Goal: Communication & Community: Share content

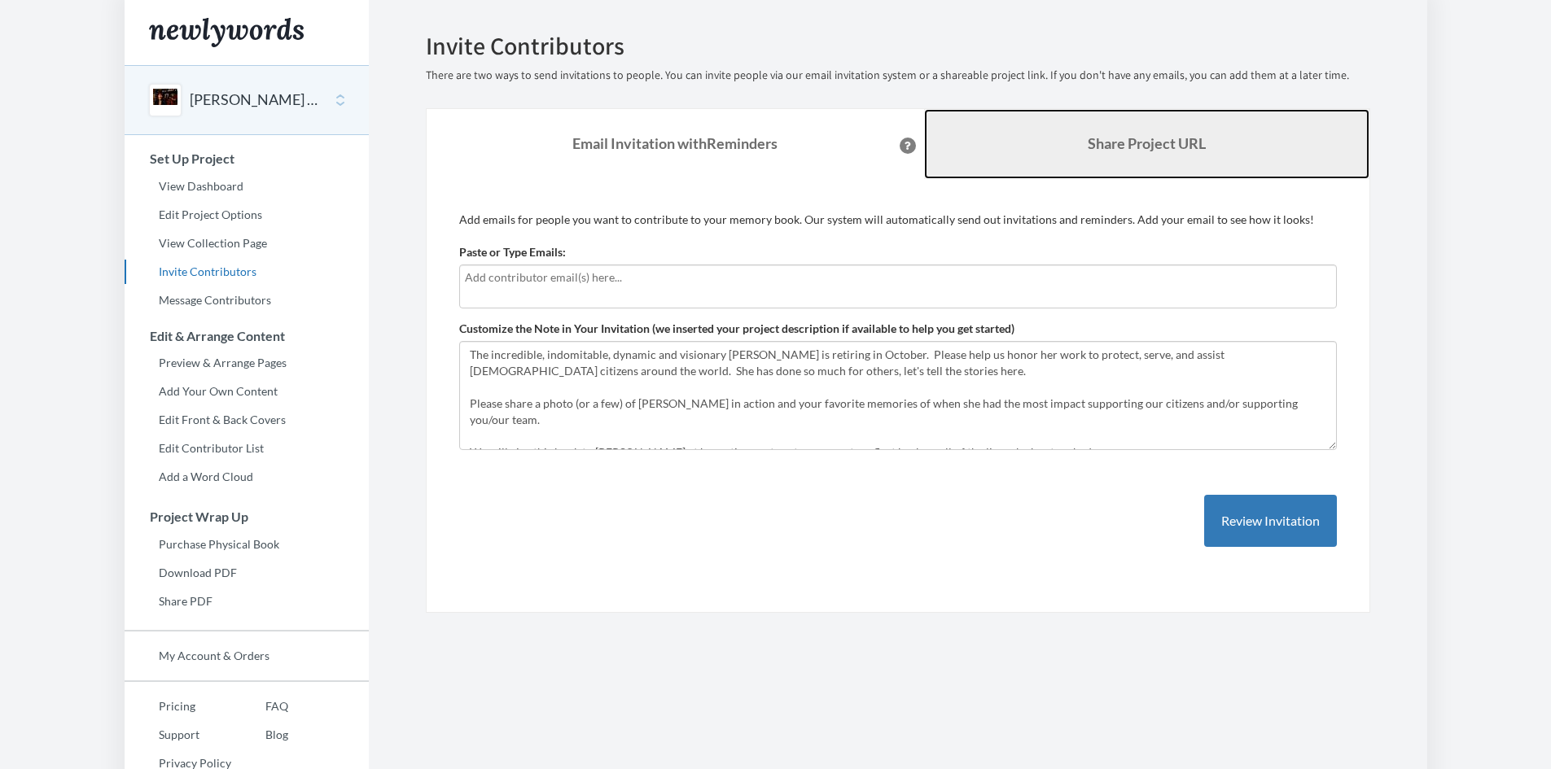
click at [1112, 135] on b "Share Project URL" at bounding box center [1147, 143] width 118 height 18
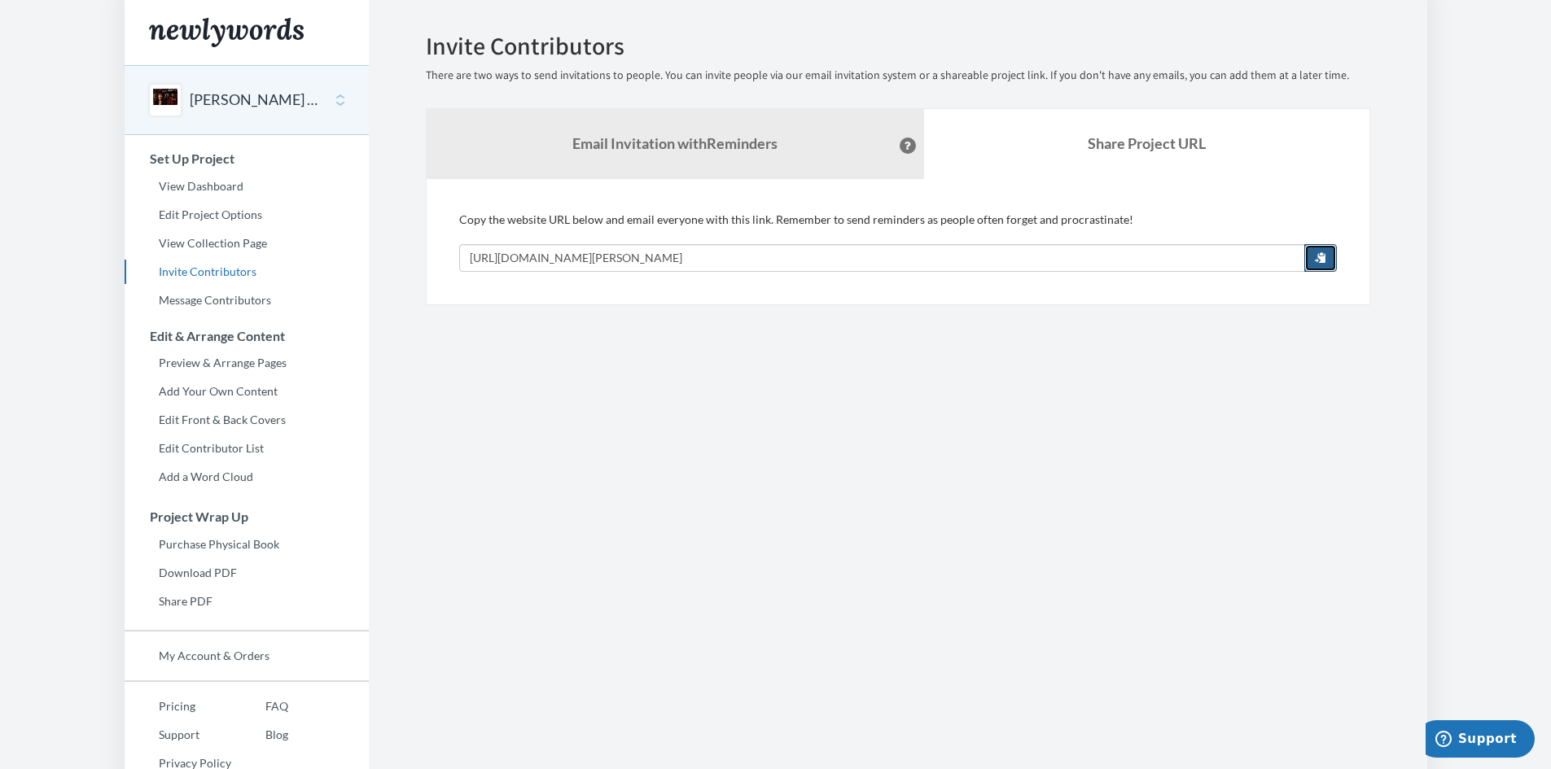
click at [1320, 257] on span "button" at bounding box center [1320, 257] width 11 height 11
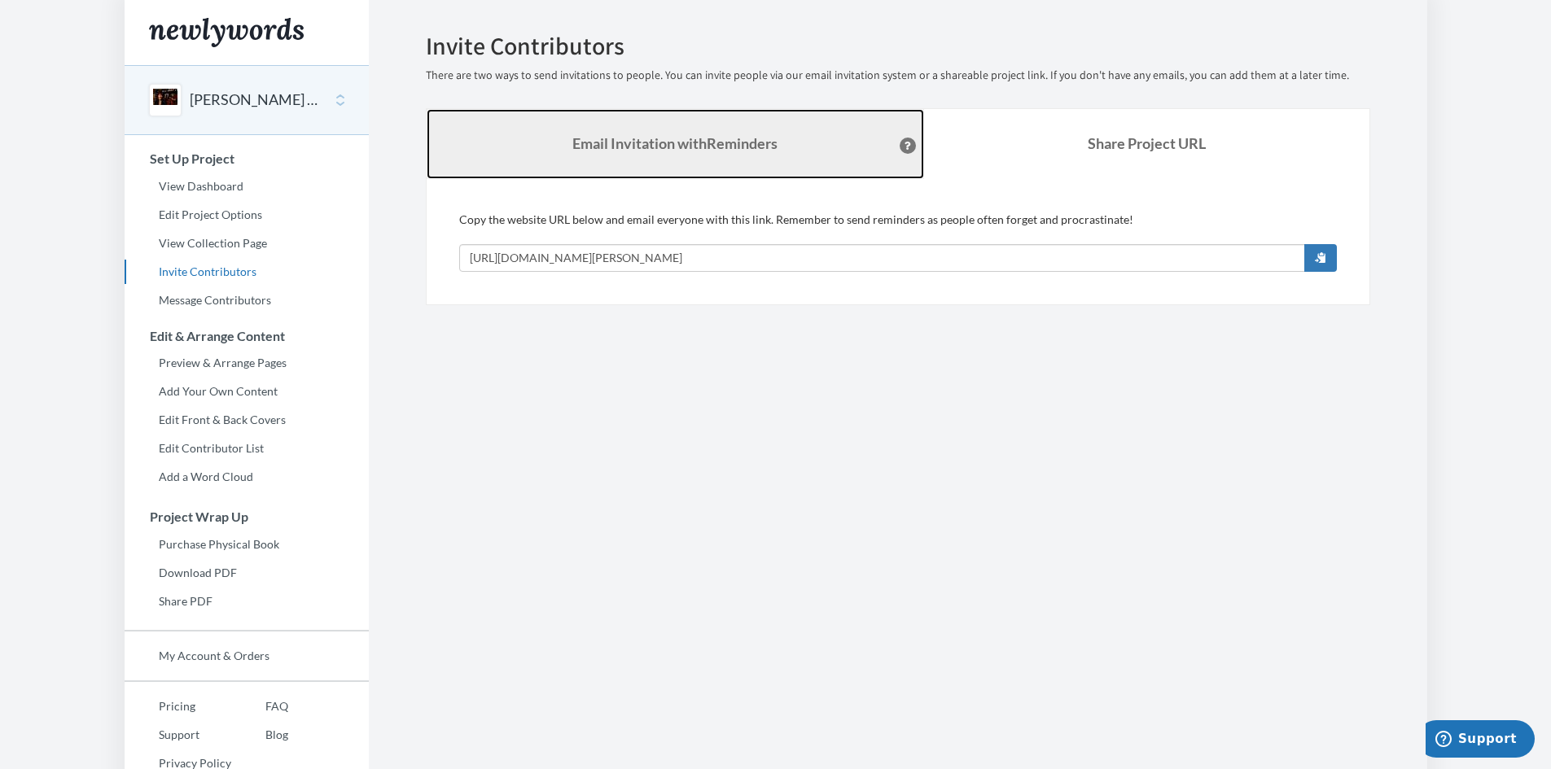
click at [756, 158] on link "Email Invitation with Reminders" at bounding box center [676, 144] width 498 height 70
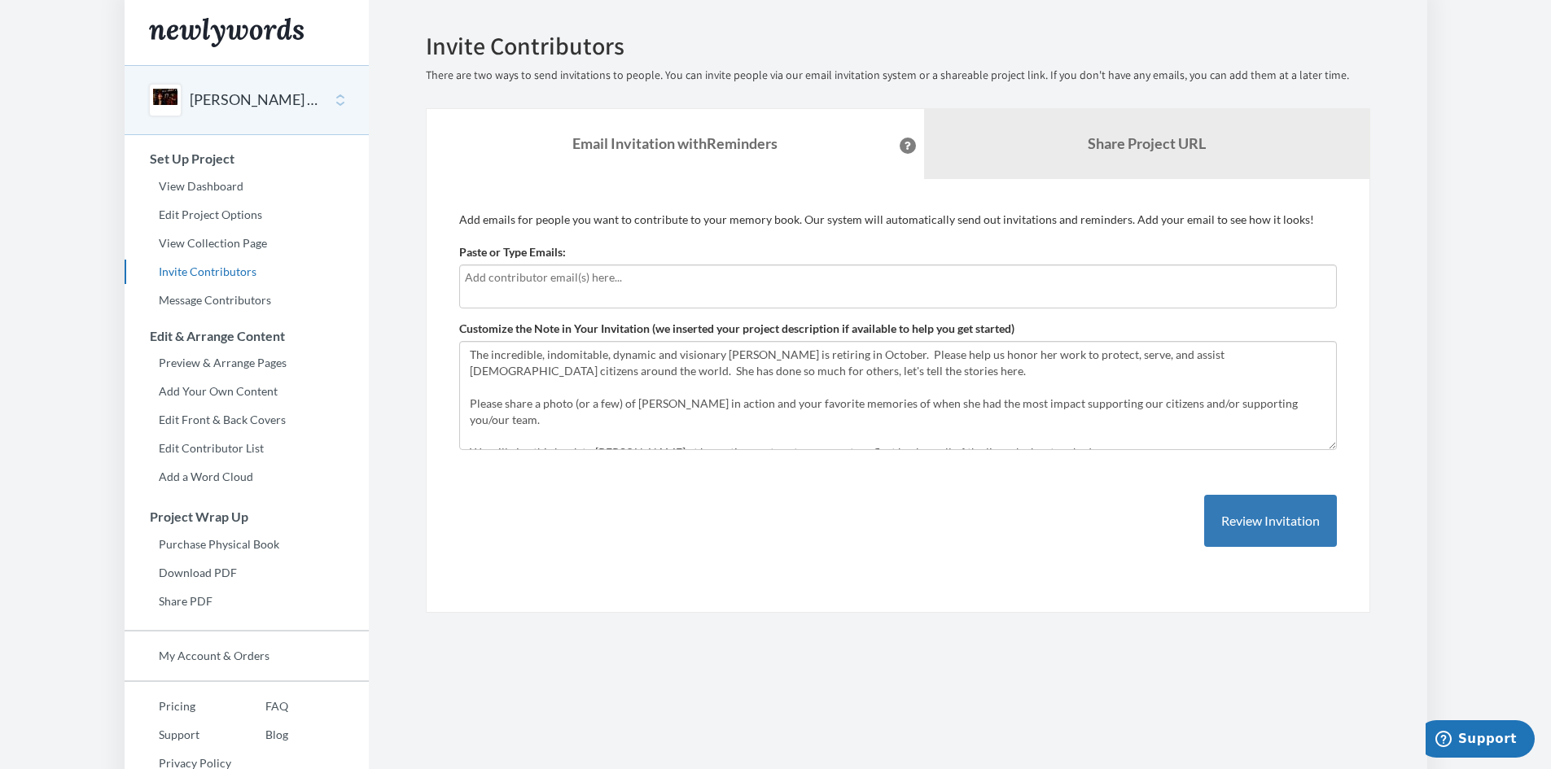
click at [573, 294] on div at bounding box center [898, 287] width 878 height 44
type input "[EMAIL_ADDRESS][DOMAIN_NAME]"
click at [1240, 529] on button "Review Invitation" at bounding box center [1270, 521] width 133 height 53
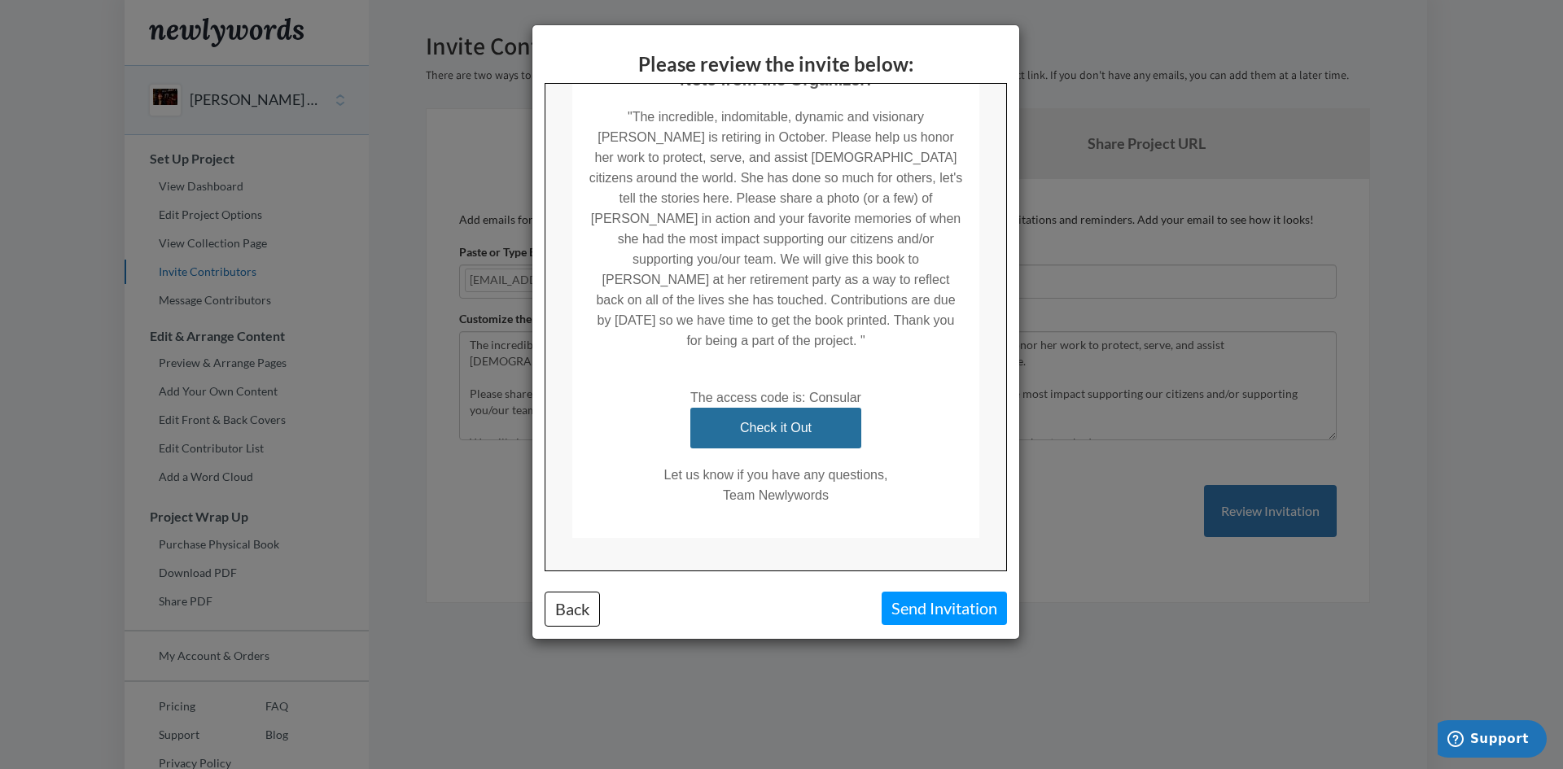
scroll to position [319, 0]
click at [563, 612] on button "Back" at bounding box center [572, 609] width 55 height 35
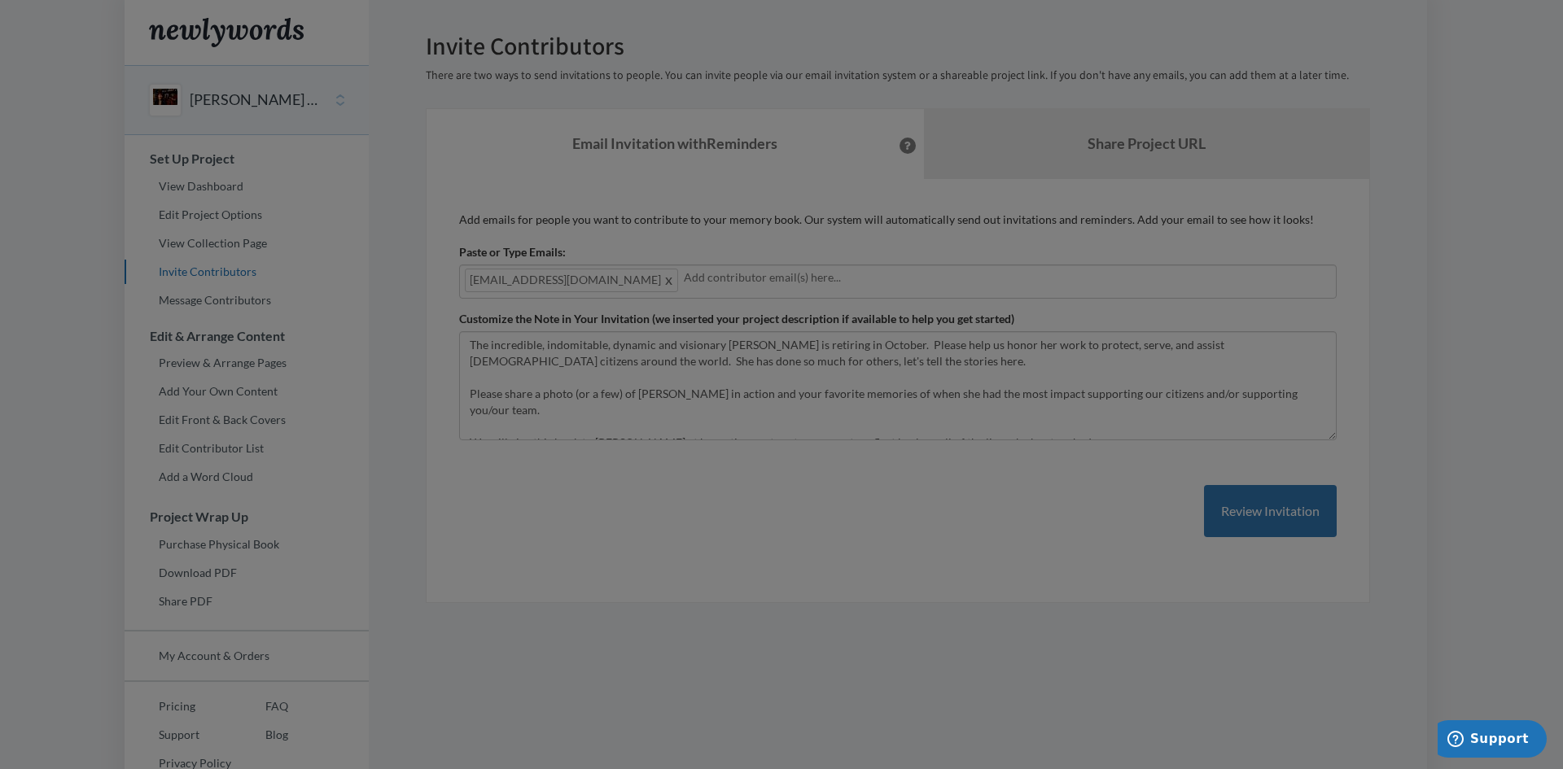
scroll to position [0, 0]
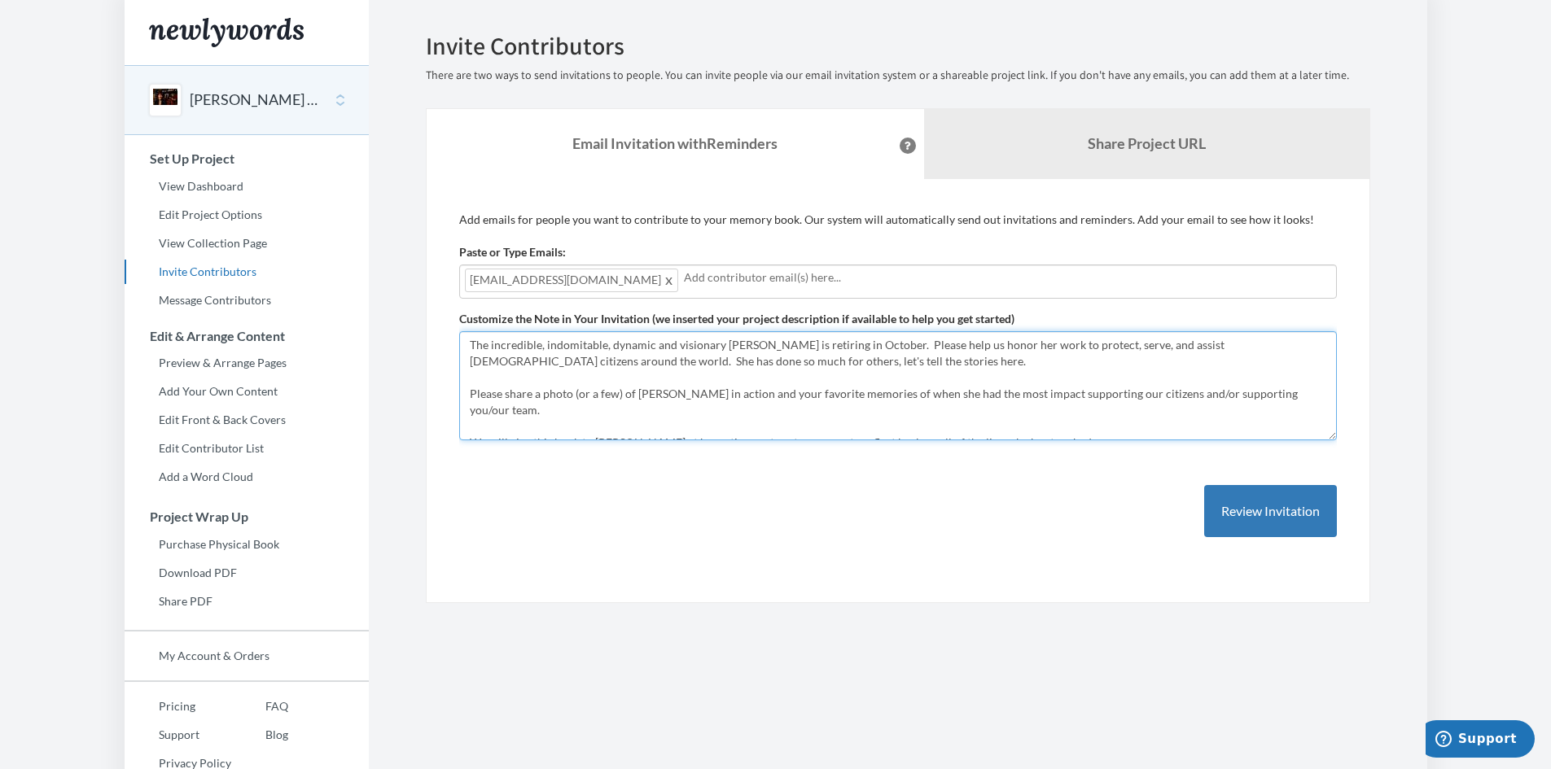
click at [647, 345] on textarea "The incredible, indomitable, dynamic and visionary [PERSON_NAME] is retiring in…" at bounding box center [898, 385] width 878 height 109
type textarea "The incredible, indomitable, dynamic, and visionary [PERSON_NAME] is retiring i…"
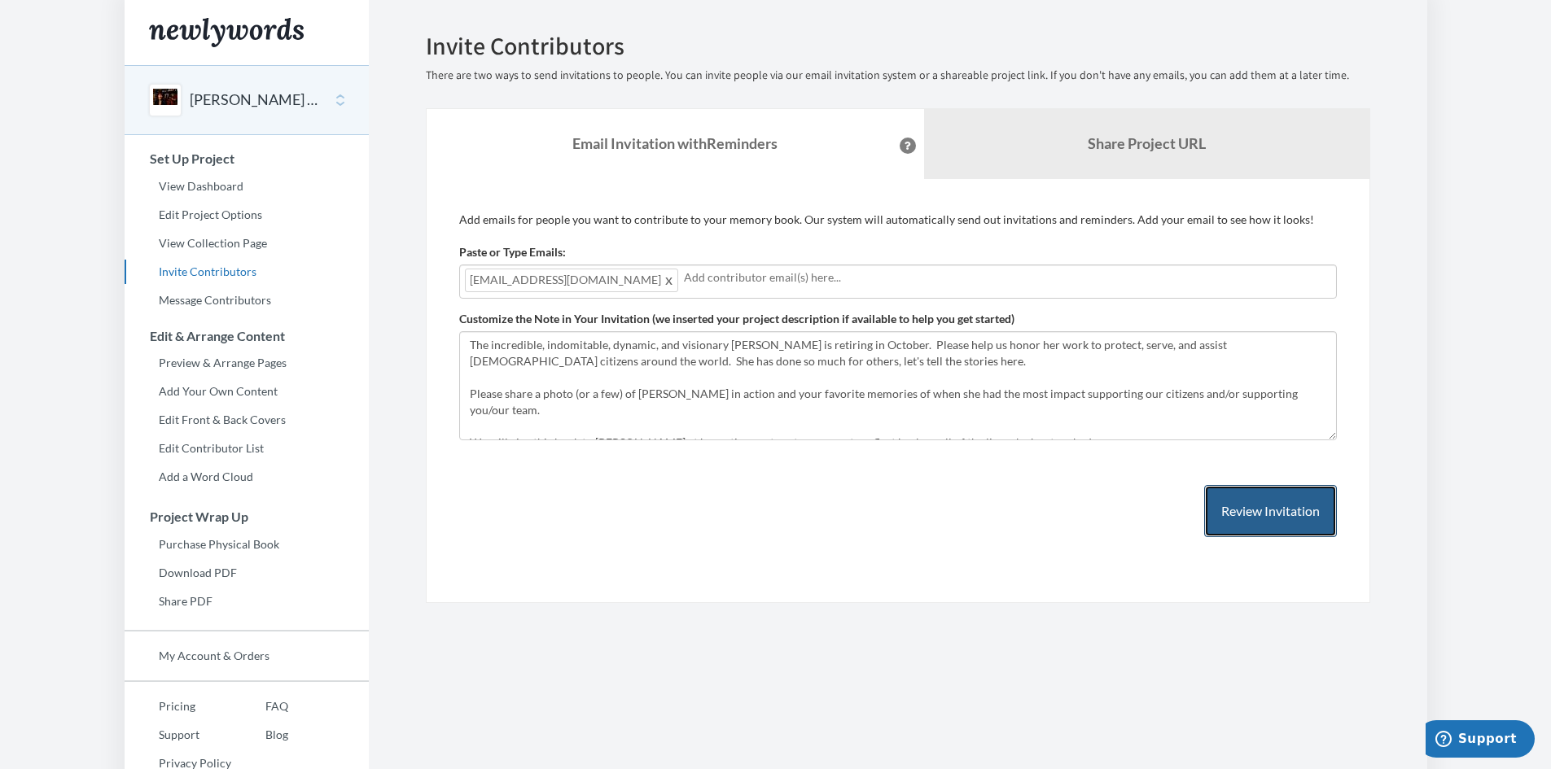
click at [1269, 519] on button "Review Invitation" at bounding box center [1270, 511] width 133 height 53
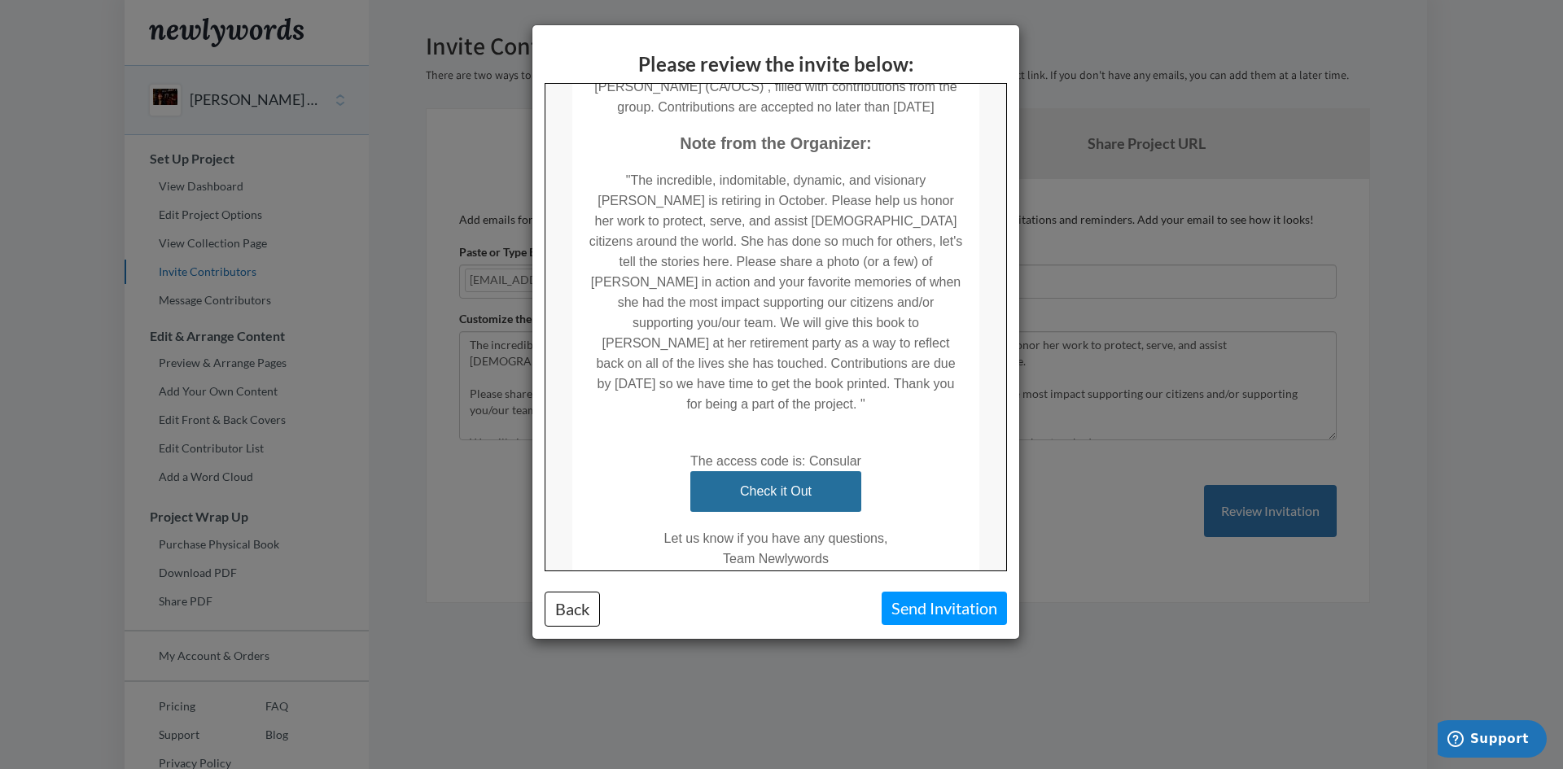
scroll to position [319, 0]
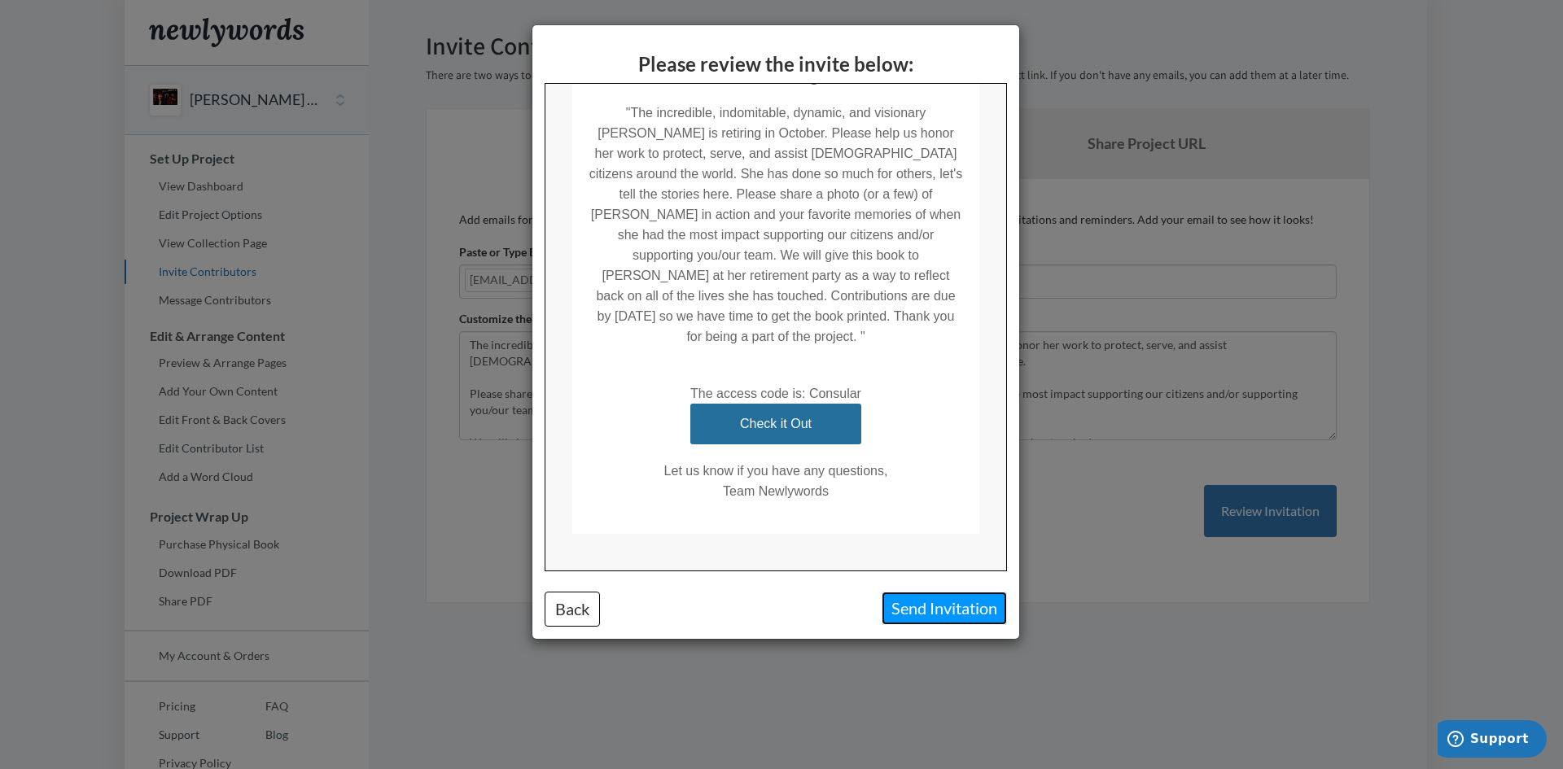
click at [935, 608] on button "Send Invitation" at bounding box center [944, 608] width 125 height 33
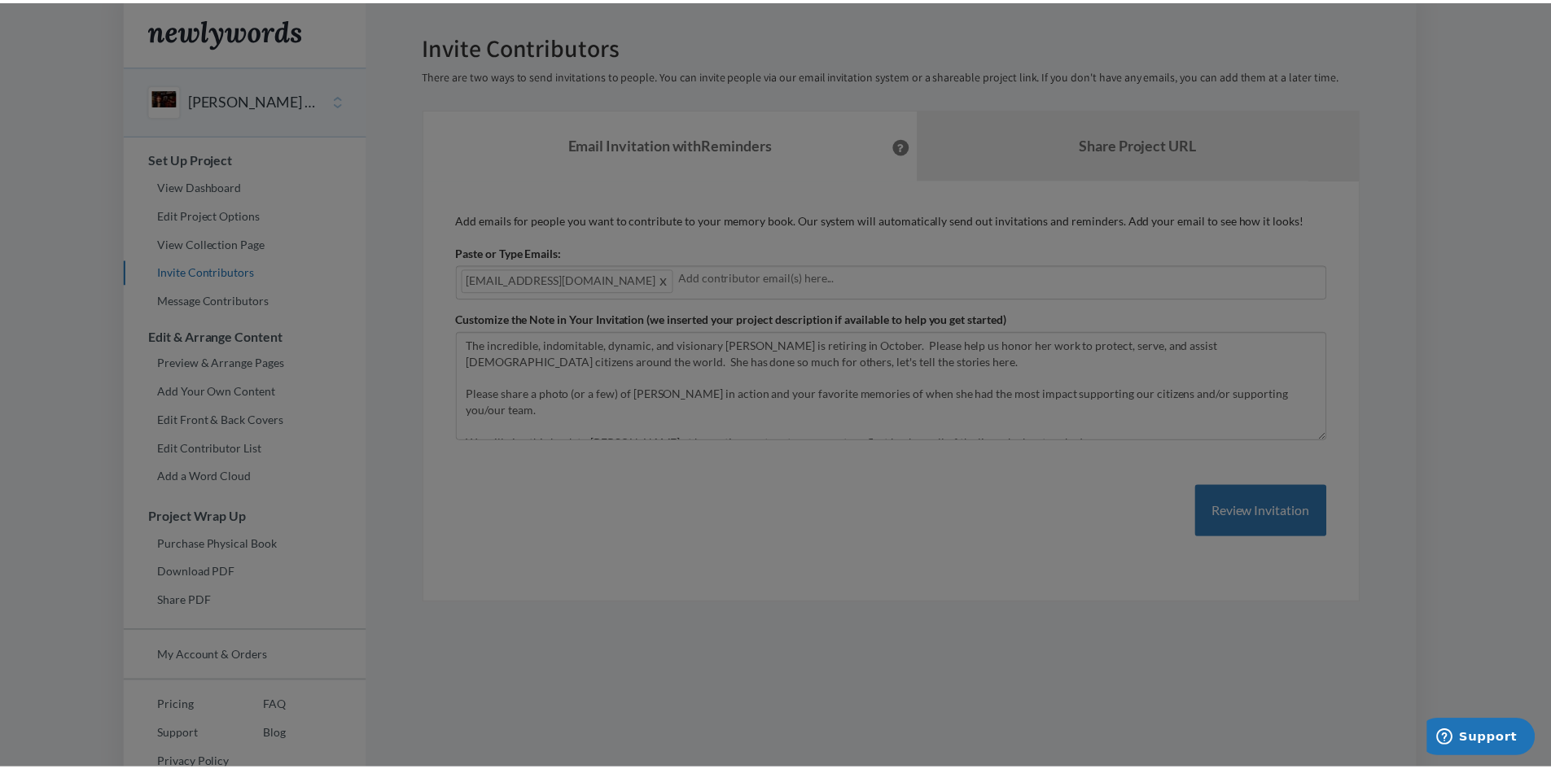
scroll to position [0, 0]
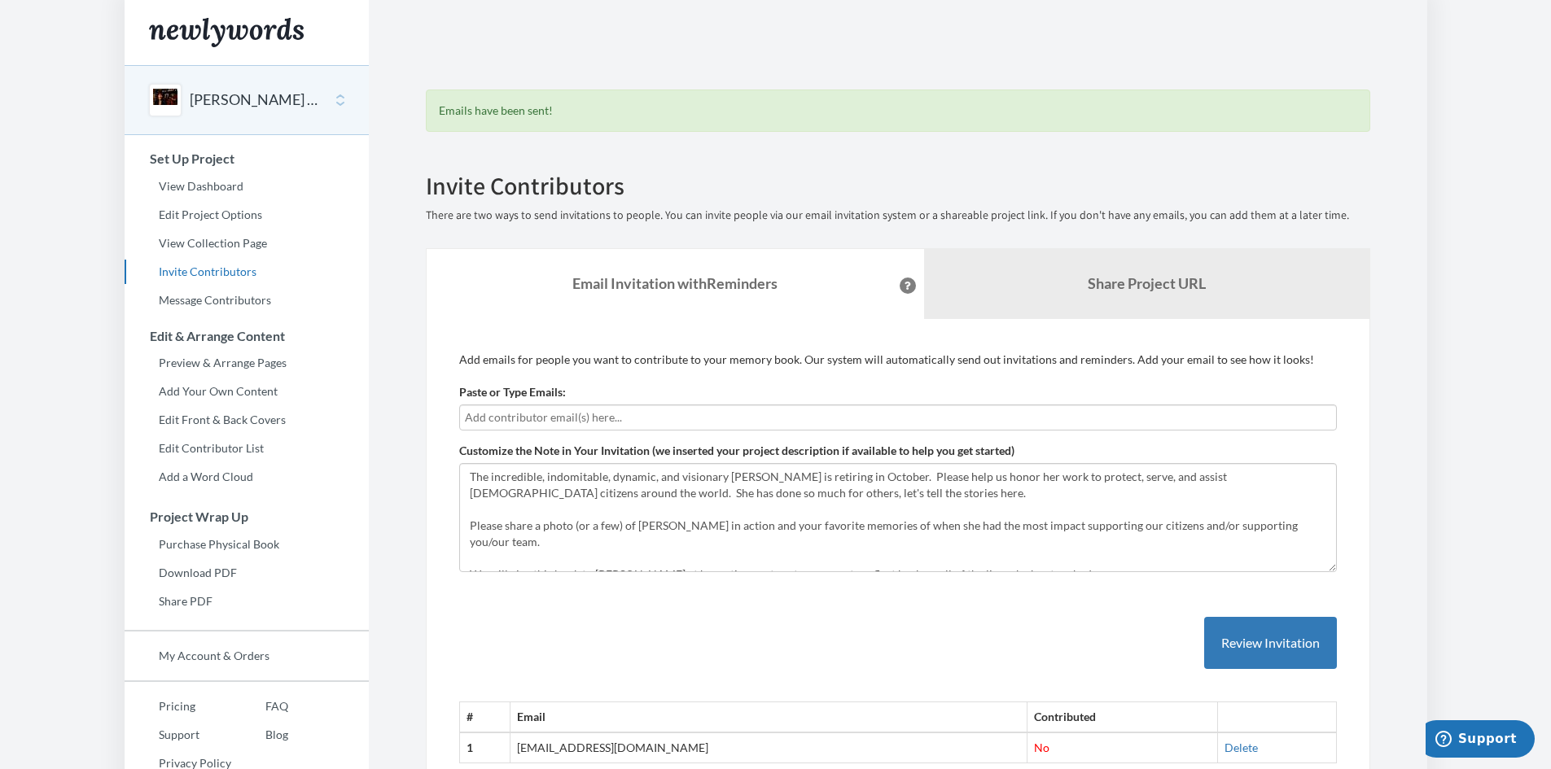
click at [1427, 132] on section "Emails have been sent! Invite Contributors There are two ways to send invitatio…" at bounding box center [898, 431] width 1059 height 862
click at [208, 213] on link "Edit Project Options" at bounding box center [247, 215] width 244 height 24
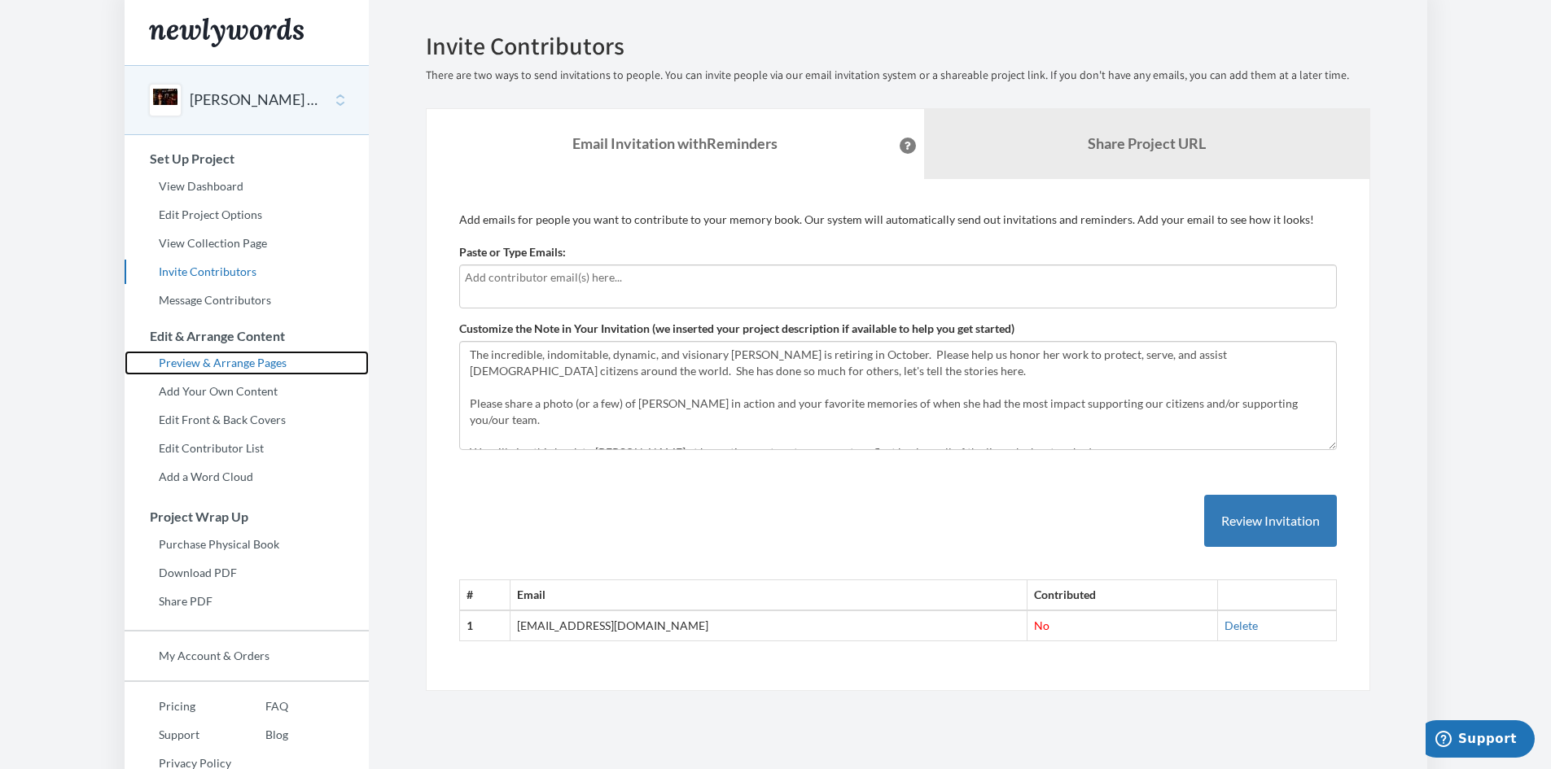
click at [178, 361] on link "Preview & Arrange Pages" at bounding box center [247, 363] width 244 height 24
